Goal: Browse casually

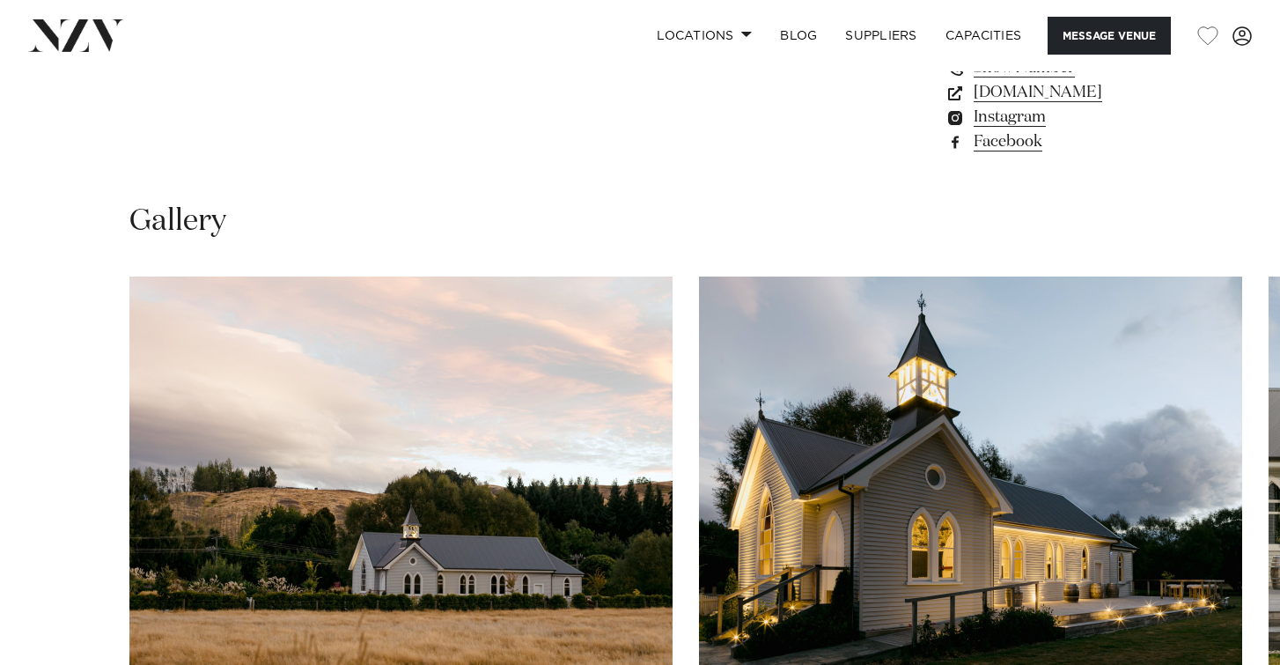
scroll to position [1520, 0]
click at [1217, 630] on swiper-container at bounding box center [640, 517] width 1280 height 483
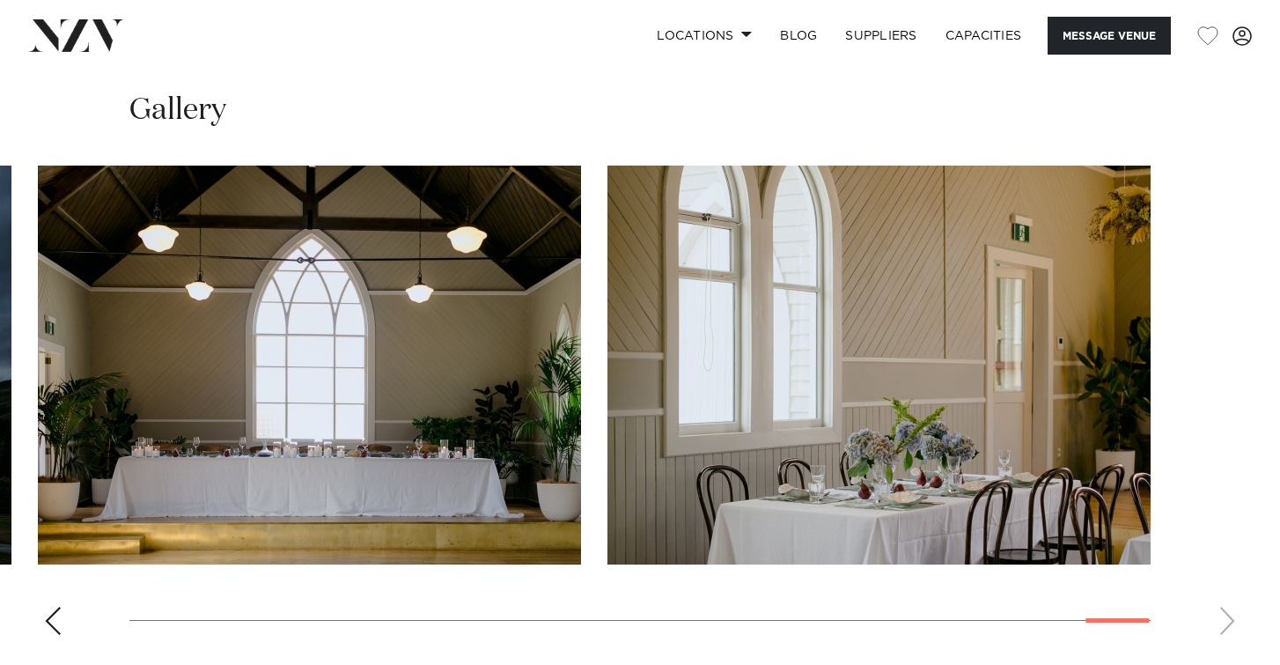
scroll to position [1624, 0]
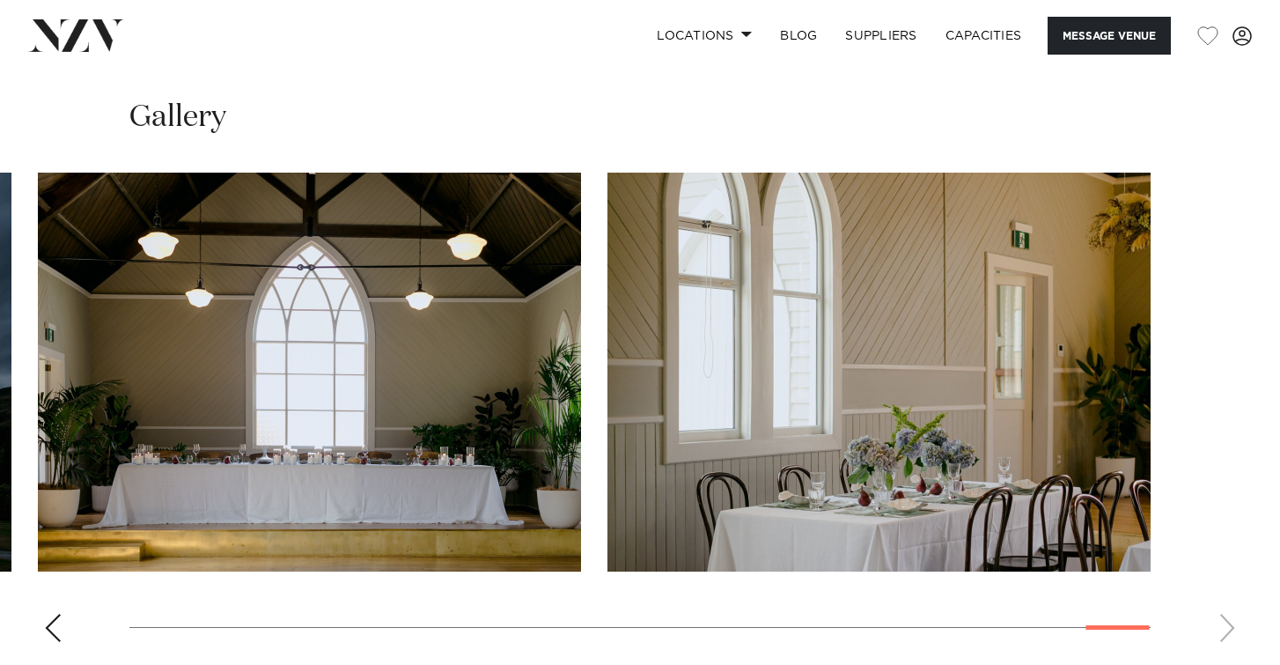
click at [50, 614] on div "Previous slide" at bounding box center [53, 628] width 18 height 28
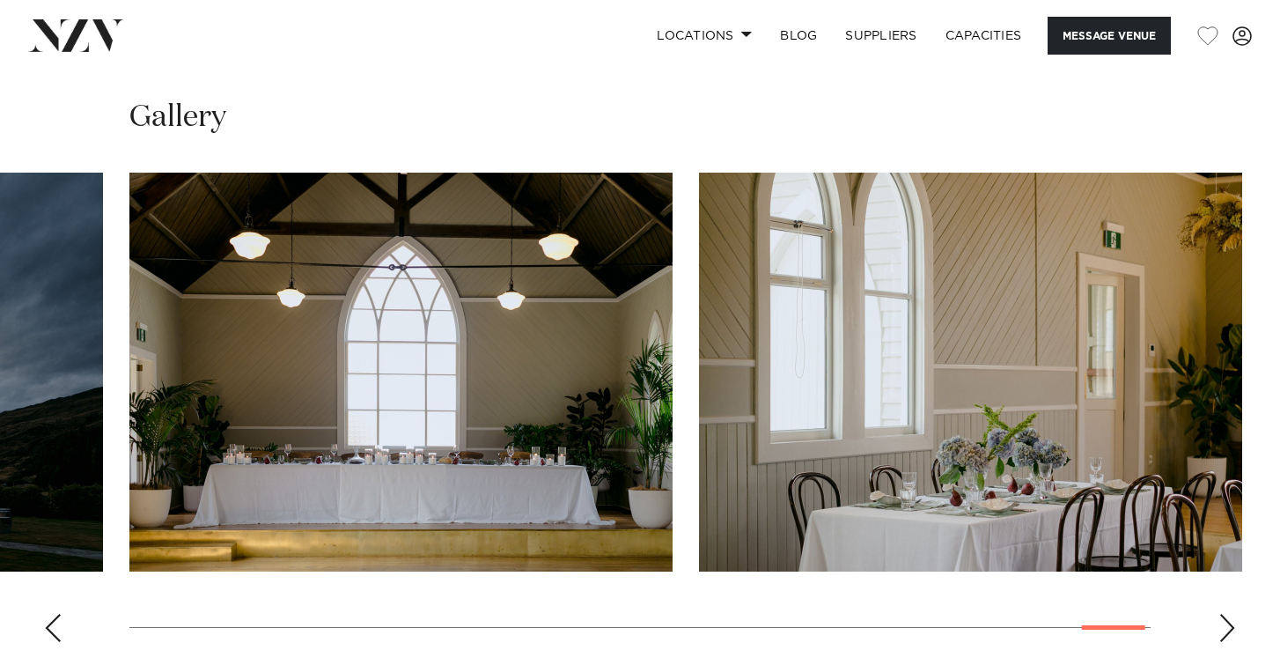
click at [50, 614] on div "Previous slide" at bounding box center [53, 628] width 18 height 28
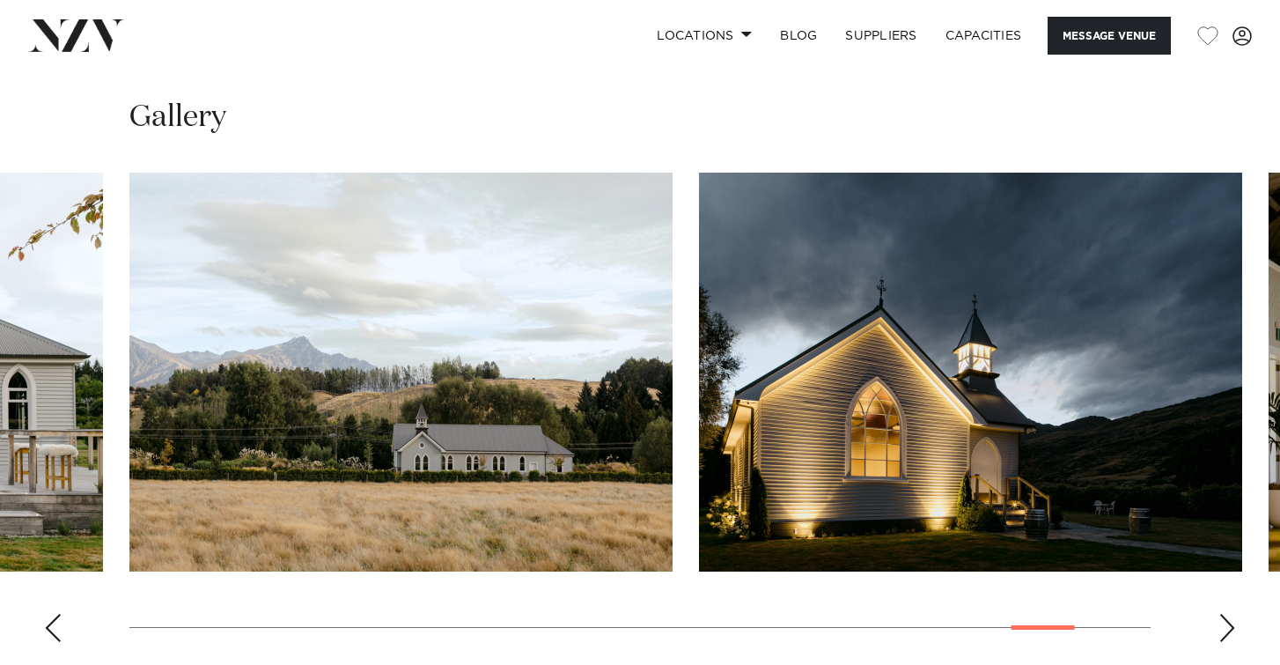
click at [50, 614] on div "Previous slide" at bounding box center [53, 628] width 18 height 28
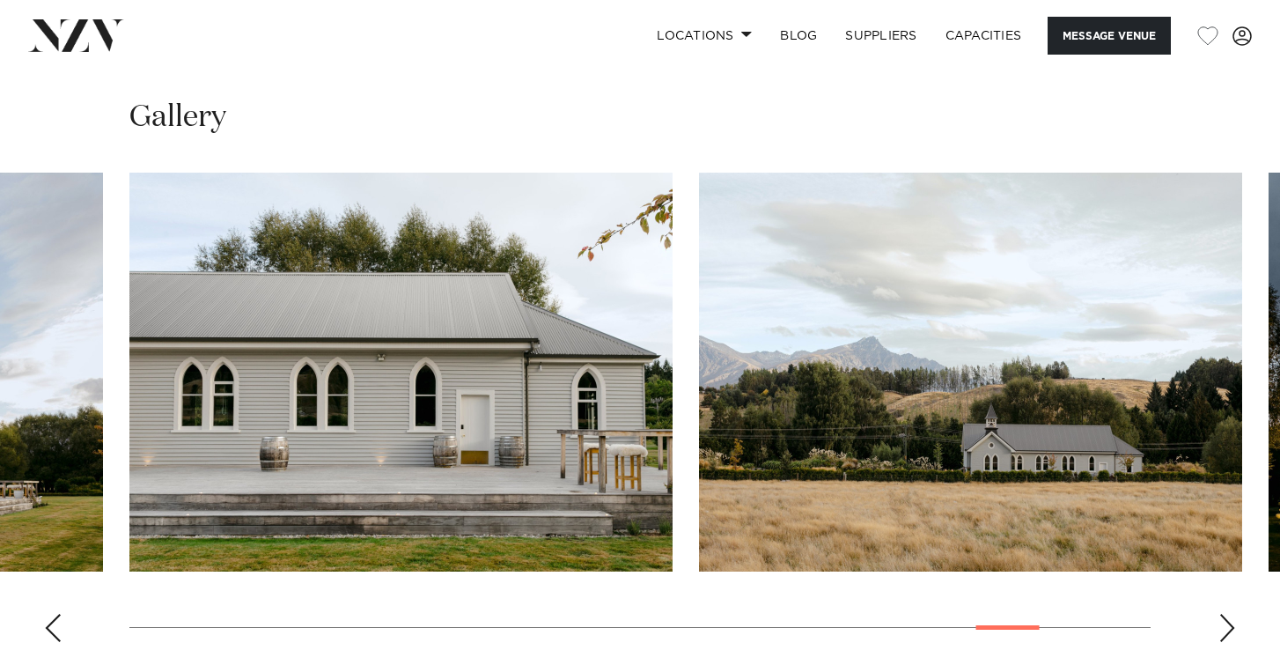
click at [50, 614] on div "Previous slide" at bounding box center [53, 628] width 18 height 28
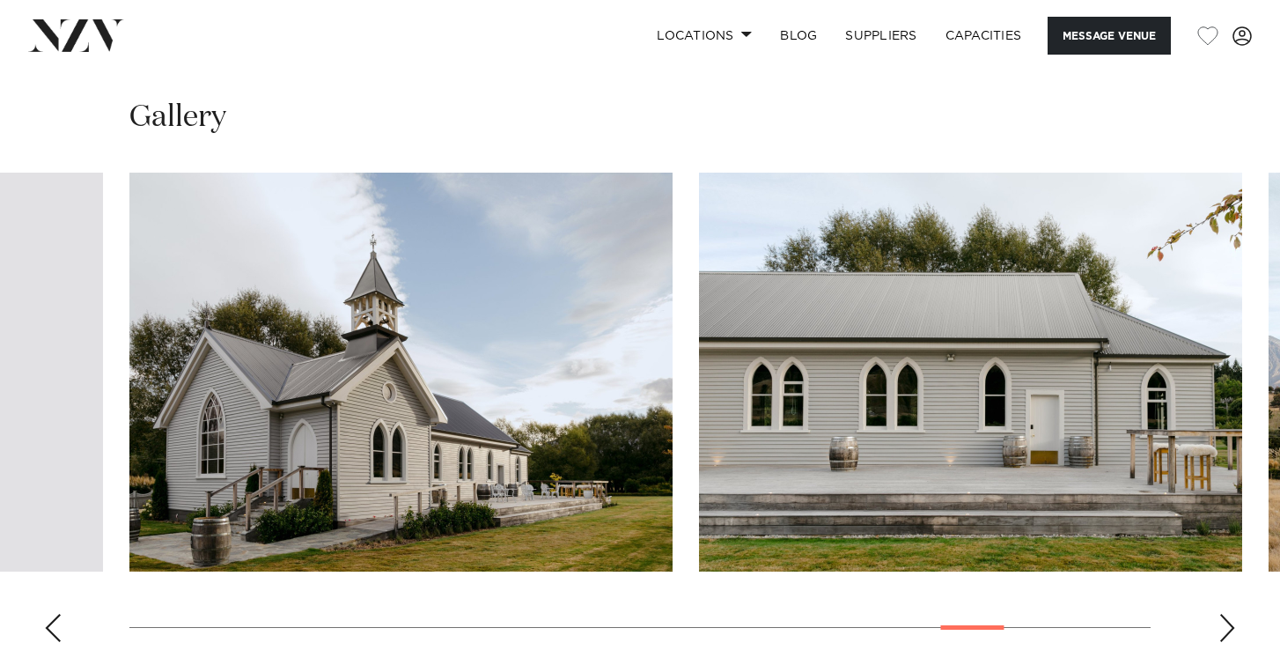
click at [50, 614] on div "Previous slide" at bounding box center [53, 628] width 18 height 28
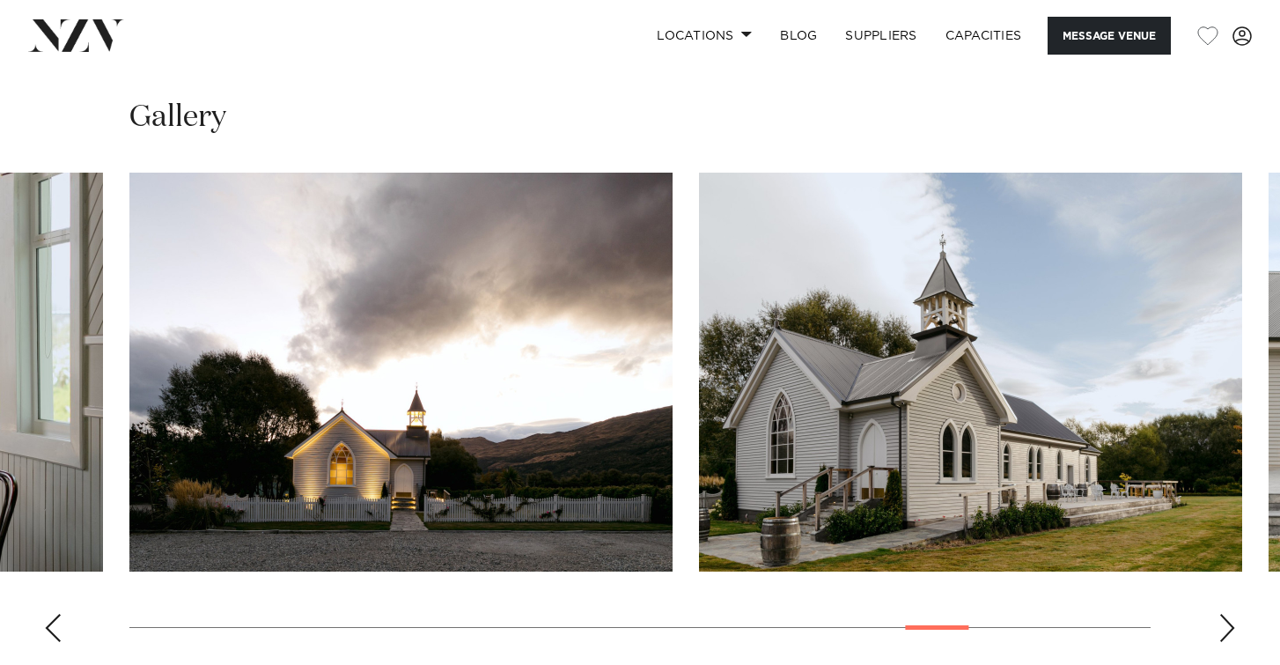
click at [50, 614] on div "Previous slide" at bounding box center [53, 628] width 18 height 28
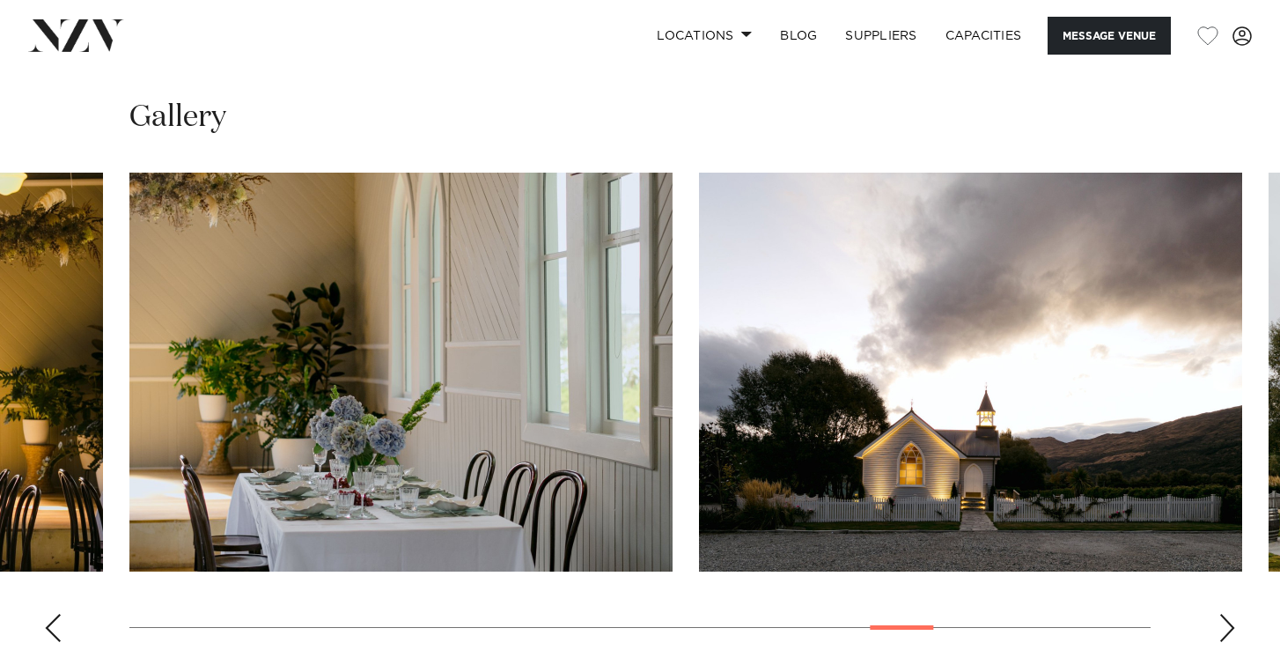
click at [50, 614] on div "Previous slide" at bounding box center [53, 628] width 18 height 28
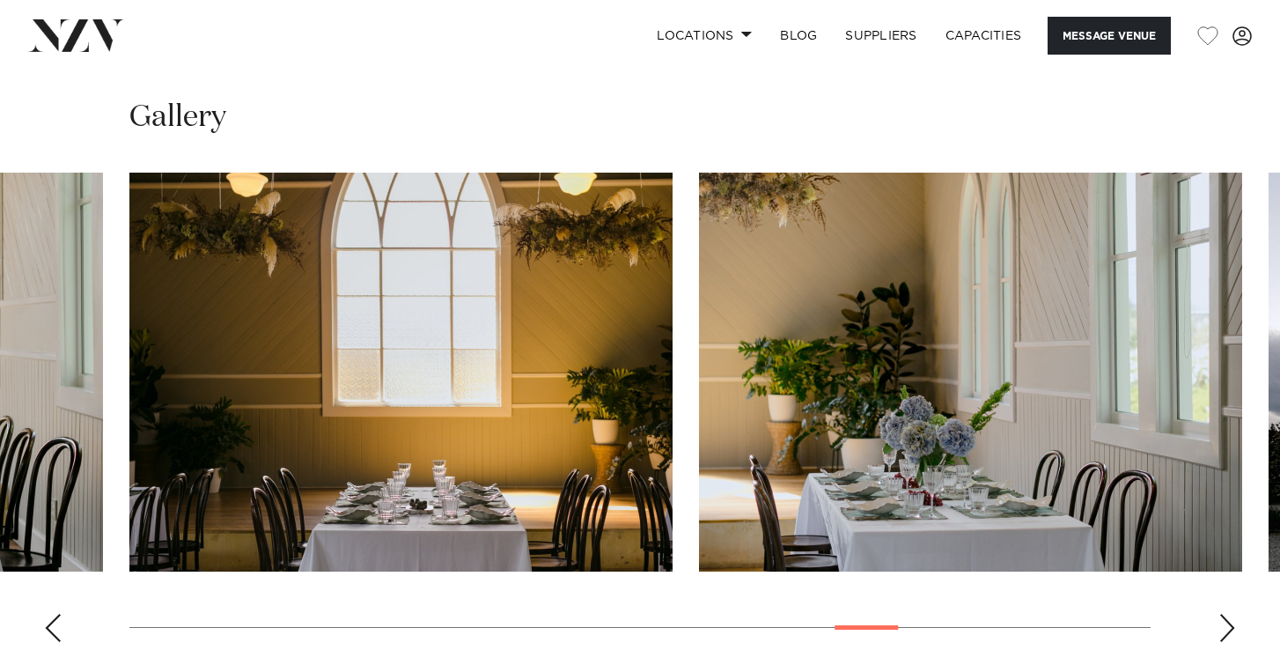
click at [50, 614] on div "Previous slide" at bounding box center [53, 628] width 18 height 28
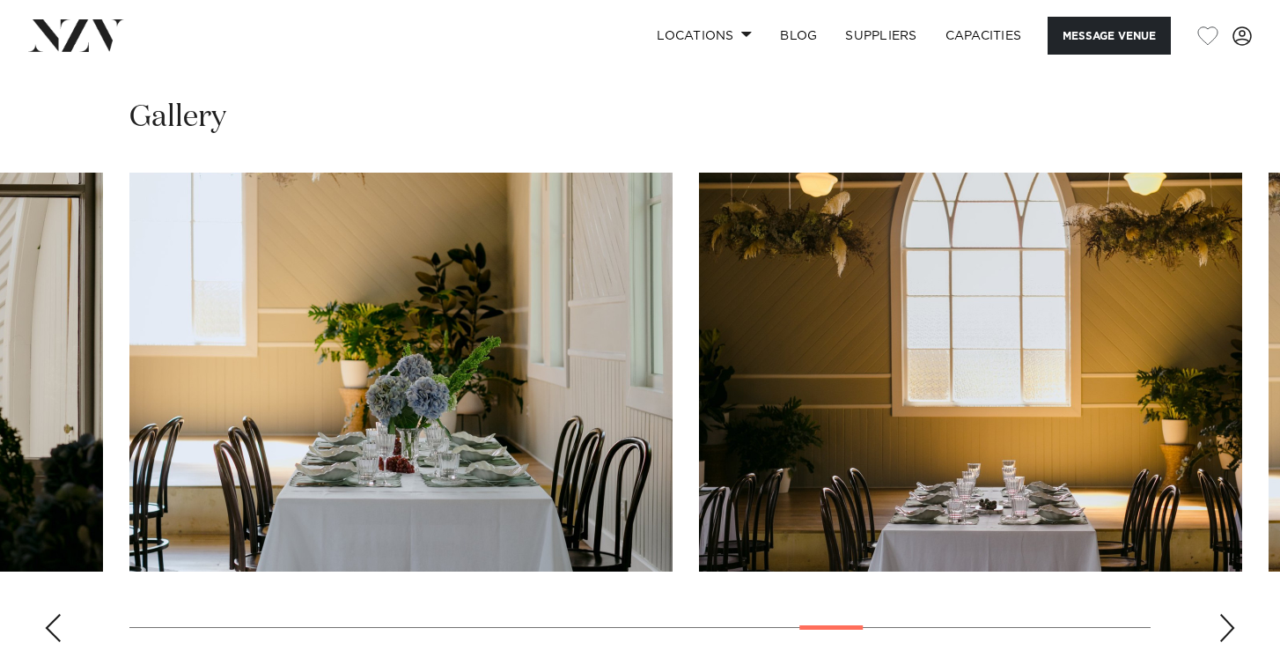
click at [50, 614] on div "Previous slide" at bounding box center [53, 628] width 18 height 28
